Goal: Task Accomplishment & Management: Complete application form

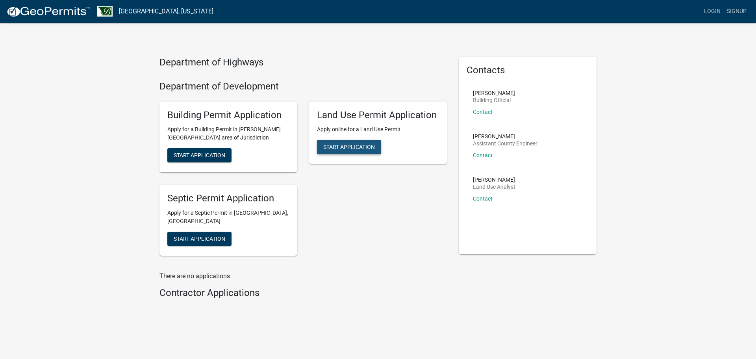
click at [358, 150] on button "Start Application" at bounding box center [349, 147] width 64 height 14
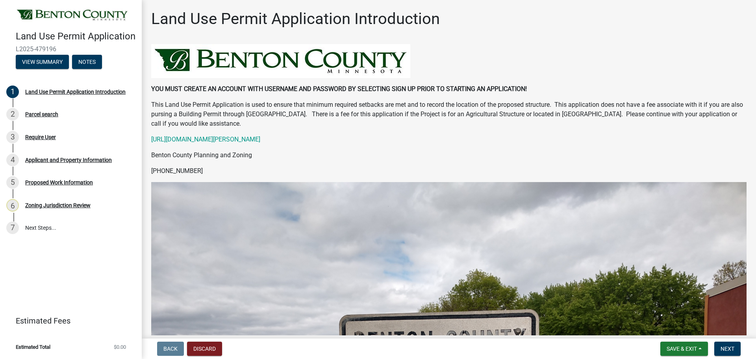
click at [458, 148] on div "YOU MUST CREATE AN ACCOUNT WITH USERNAME AND PASSWORD BY SELECTING SIGN UP PRIO…" at bounding box center [448, 336] width 595 height 584
click at [260, 140] on link "https://www.co.benton.mn.us/209/Development-Code" at bounding box center [205, 138] width 109 height 7
click at [731, 349] on span "Next" at bounding box center [727, 348] width 14 height 6
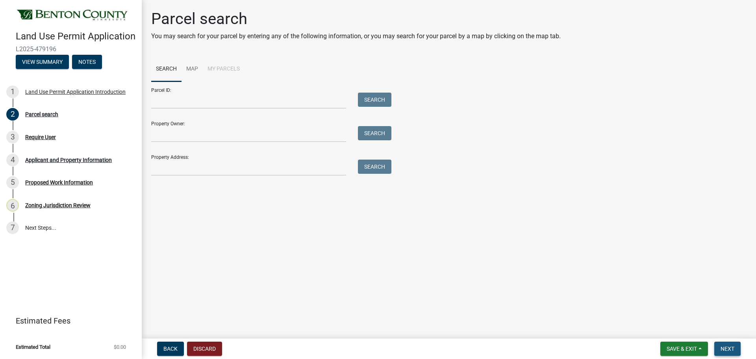
click at [726, 348] on span "Next" at bounding box center [727, 348] width 14 height 6
click at [47, 157] on div "Applicant and Property Information" at bounding box center [68, 160] width 87 height 6
click at [44, 159] on div "Applicant and Property Information" at bounding box center [68, 160] width 87 height 6
click at [42, 178] on div "5 Proposed Work Information" at bounding box center [67, 182] width 123 height 13
click at [44, 196] on link "6 Zoning Jurisdiction Review" at bounding box center [71, 205] width 142 height 23
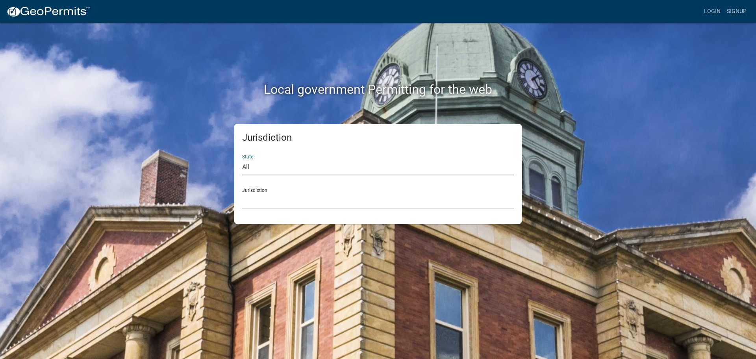
click at [247, 166] on select "All [US_STATE] [US_STATE] [US_STATE] [US_STATE] [US_STATE] [US_STATE] [US_STATE…" at bounding box center [378, 167] width 272 height 16
select select "[US_STATE]"
click at [242, 159] on select "All [US_STATE] [US_STATE] [US_STATE] [US_STATE] [US_STATE] [US_STATE] [US_STATE…" at bounding box center [378, 167] width 272 height 16
click at [261, 192] on div "Jurisdiction [GEOGRAPHIC_DATA], [US_STATE] [GEOGRAPHIC_DATA], [US_STATE] [GEOGR…" at bounding box center [378, 194] width 272 height 27
click at [260, 189] on div "Jurisdiction [GEOGRAPHIC_DATA], [US_STATE] [GEOGRAPHIC_DATA], [US_STATE] [GEOGR…" at bounding box center [378, 194] width 272 height 27
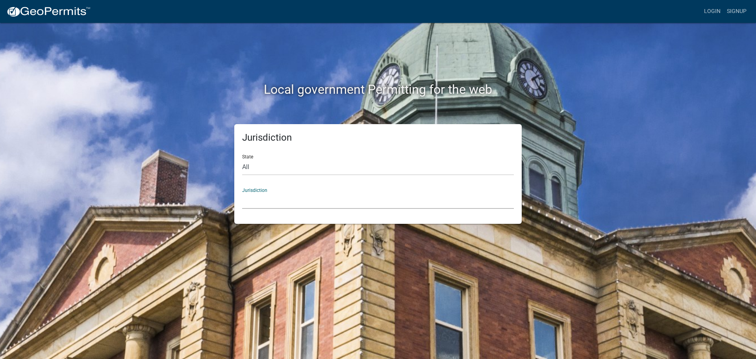
click at [251, 202] on select "[GEOGRAPHIC_DATA], [US_STATE] [GEOGRAPHIC_DATA], [US_STATE] [GEOGRAPHIC_DATA], …" at bounding box center [378, 200] width 272 height 16
